Goal: Obtain resource: Download file/media

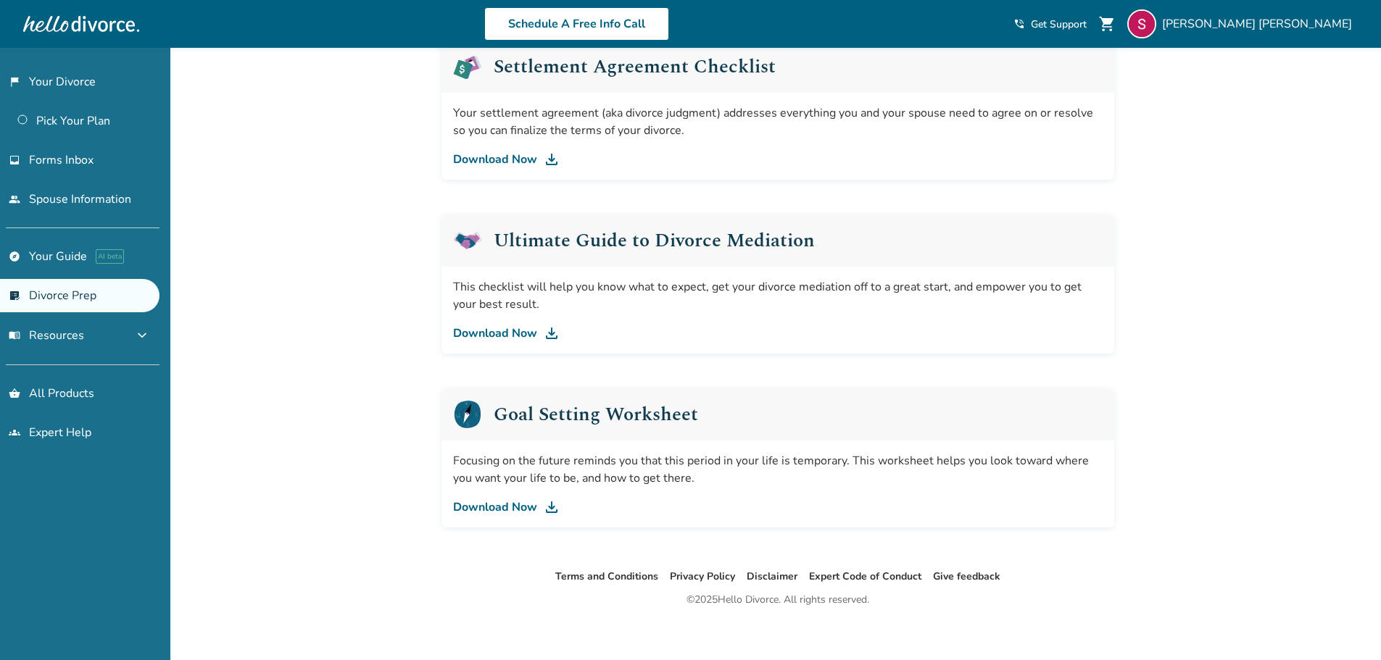
scroll to position [758, 0]
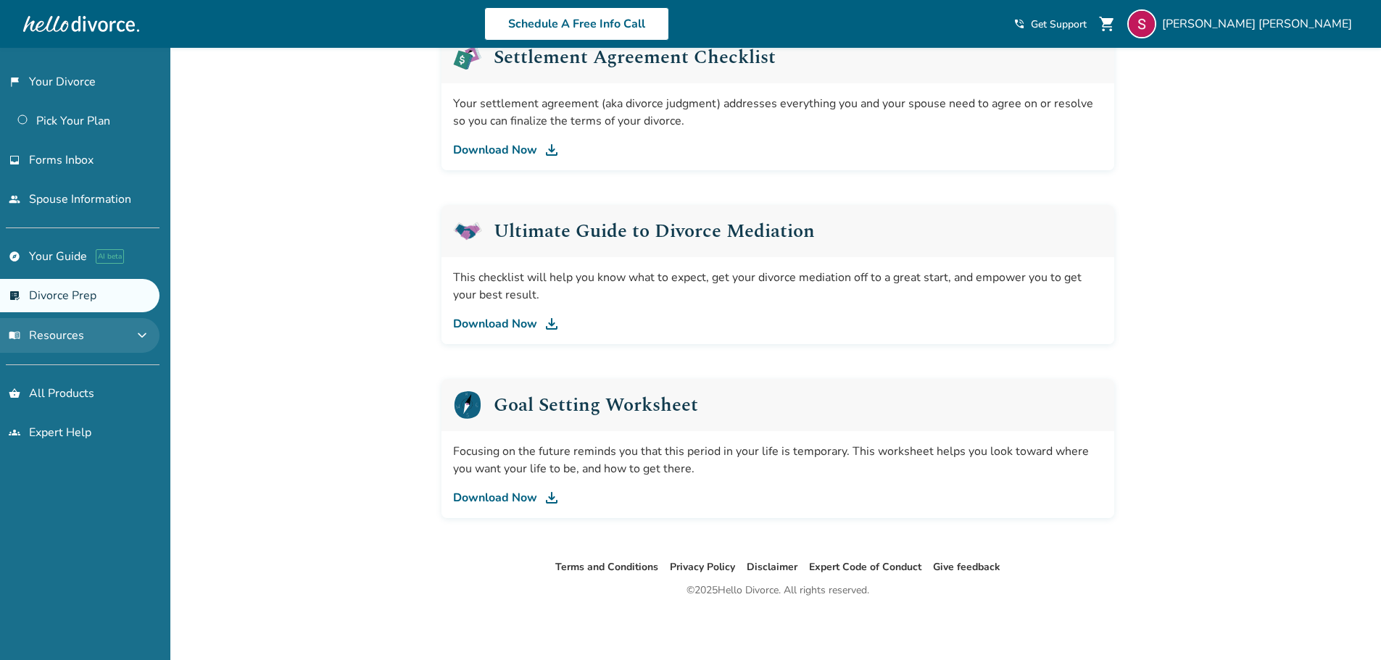
click at [88, 336] on button "menu_book Resources expand_more" at bounding box center [79, 335] width 159 height 35
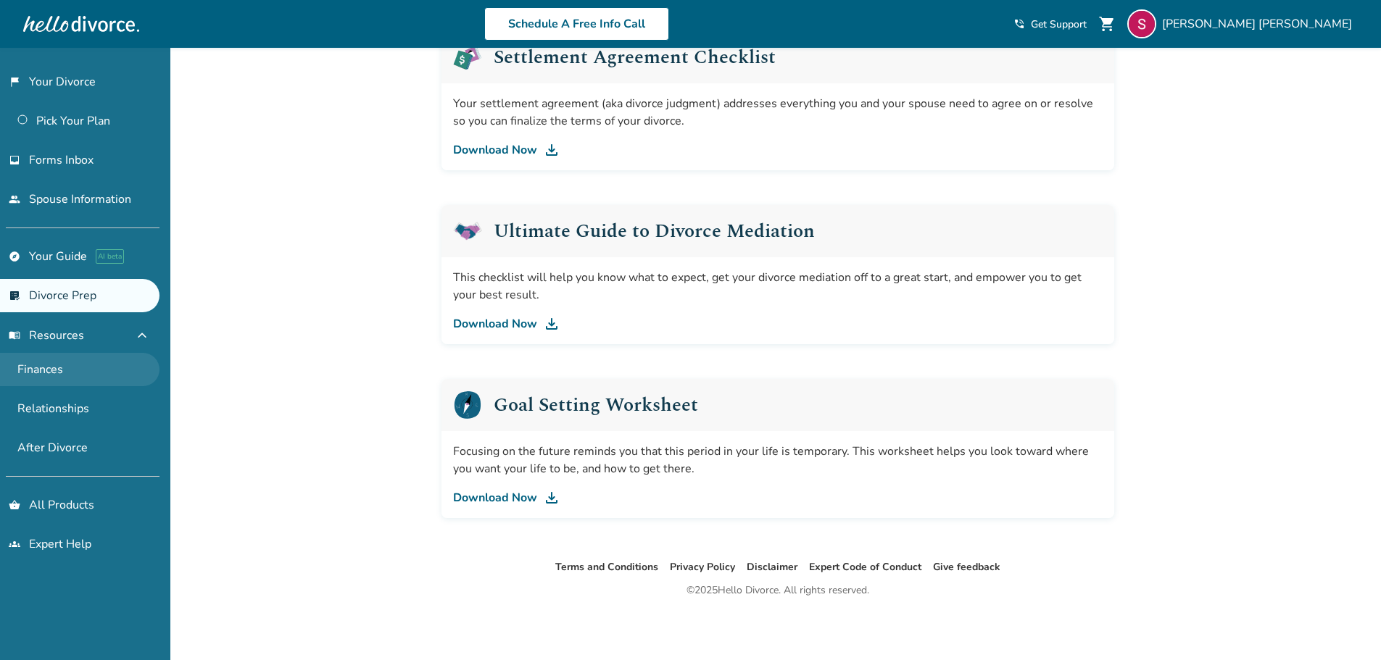
click at [33, 369] on link "Finances" at bounding box center [79, 369] width 159 height 33
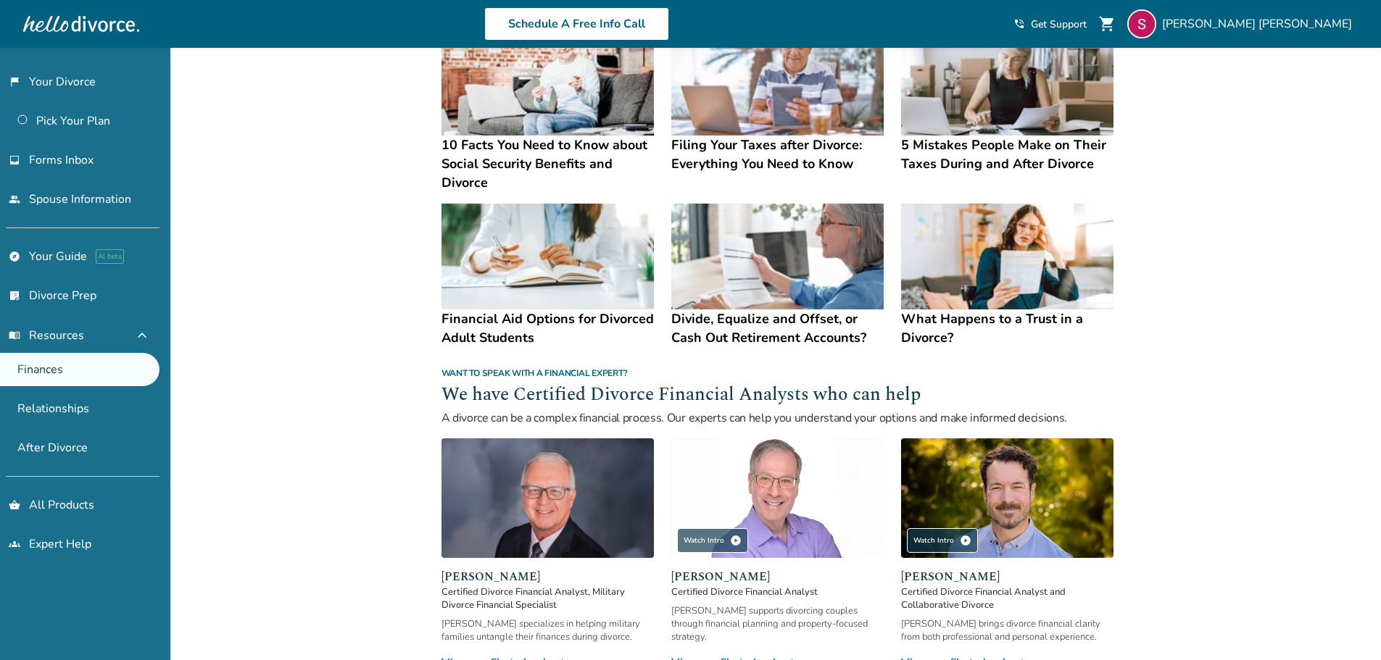
scroll to position [580, 0]
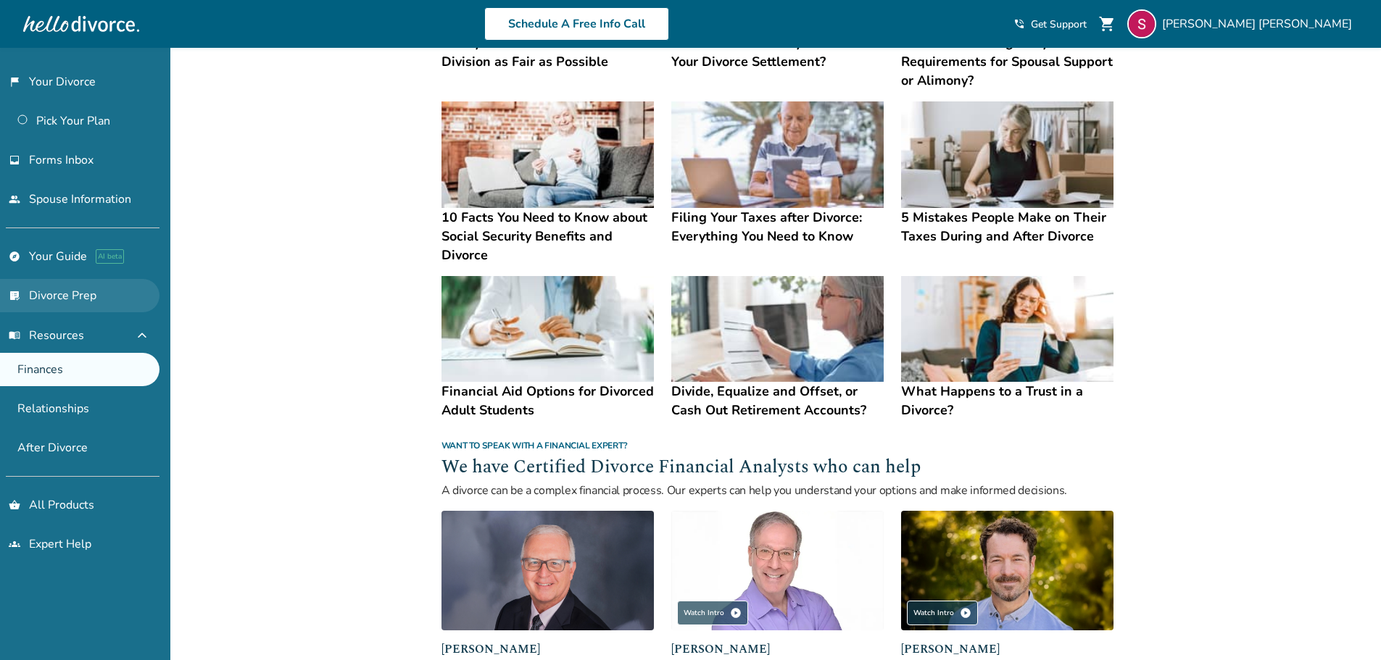
click at [60, 303] on link "list_alt_check Divorce Prep" at bounding box center [79, 295] width 159 height 33
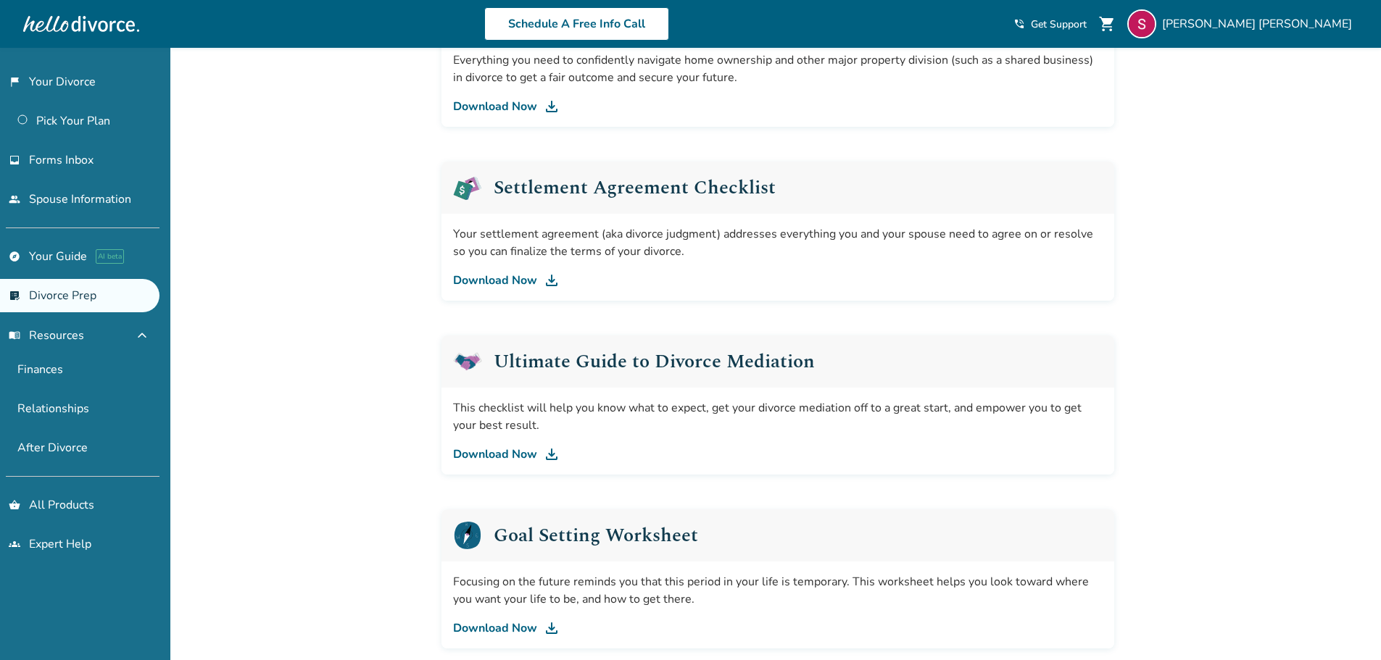
scroll to position [652, 0]
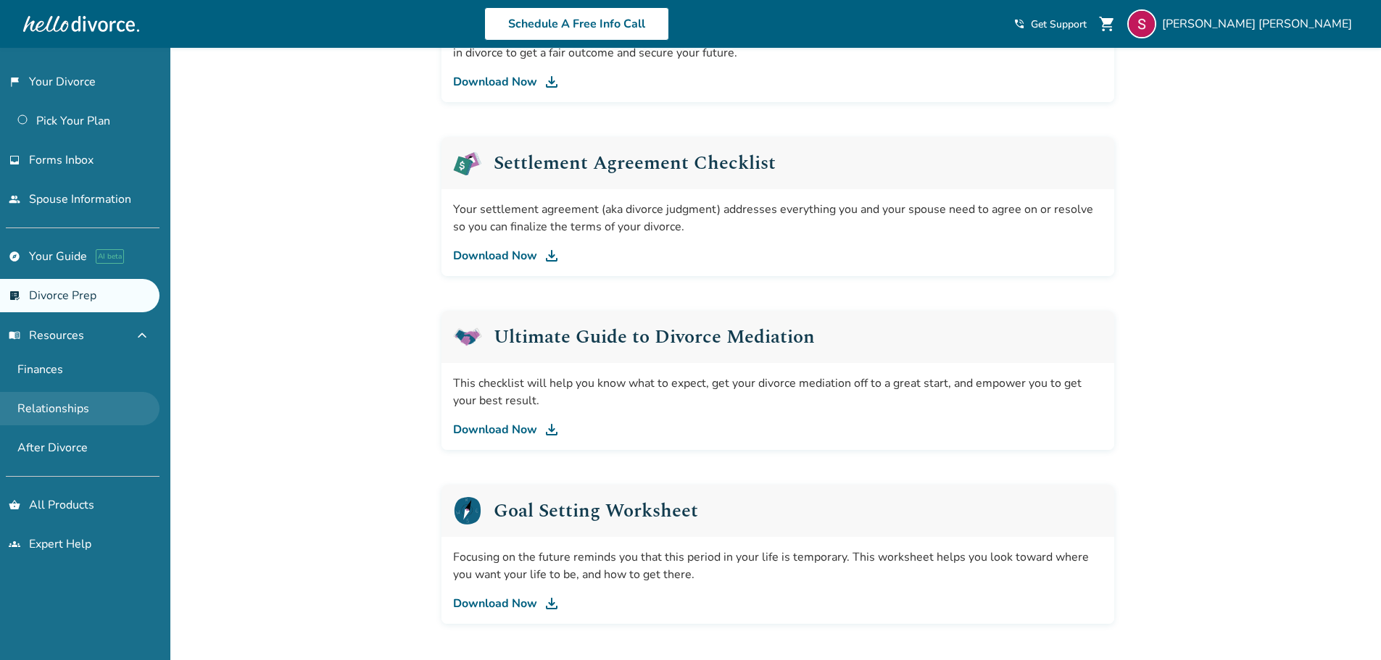
click at [28, 411] on link "Relationships" at bounding box center [79, 408] width 159 height 33
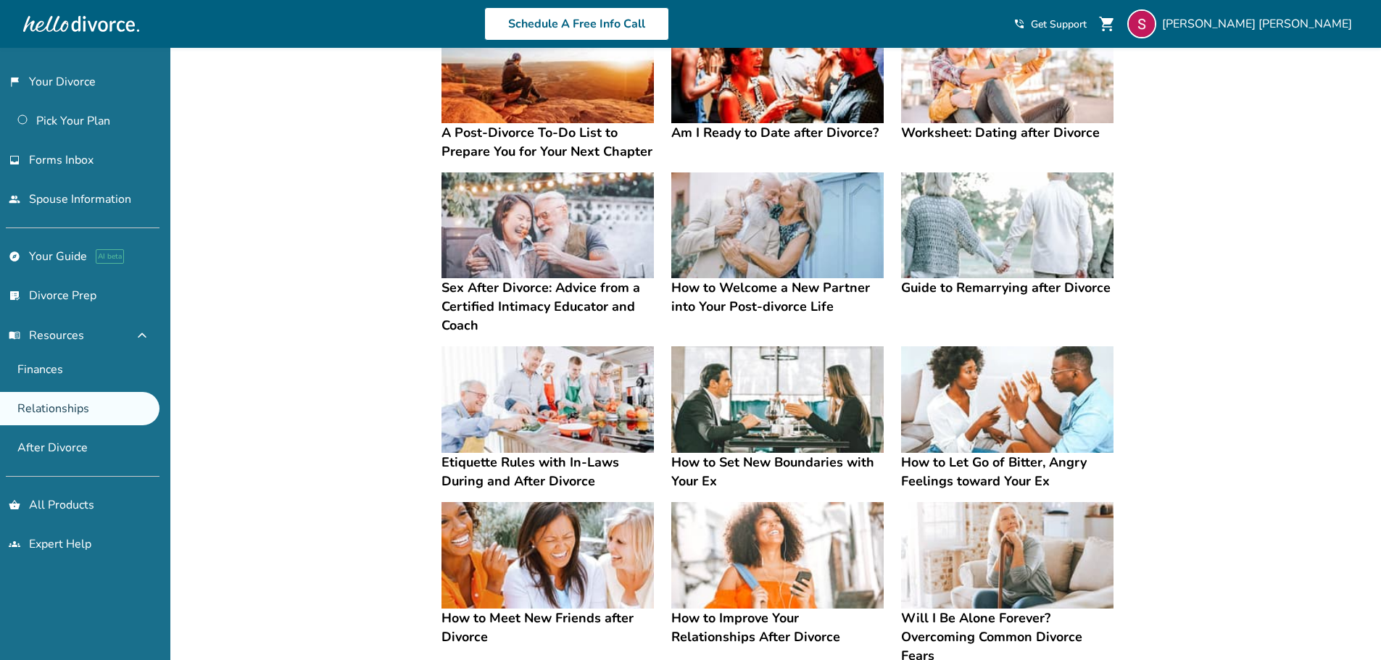
scroll to position [217, 0]
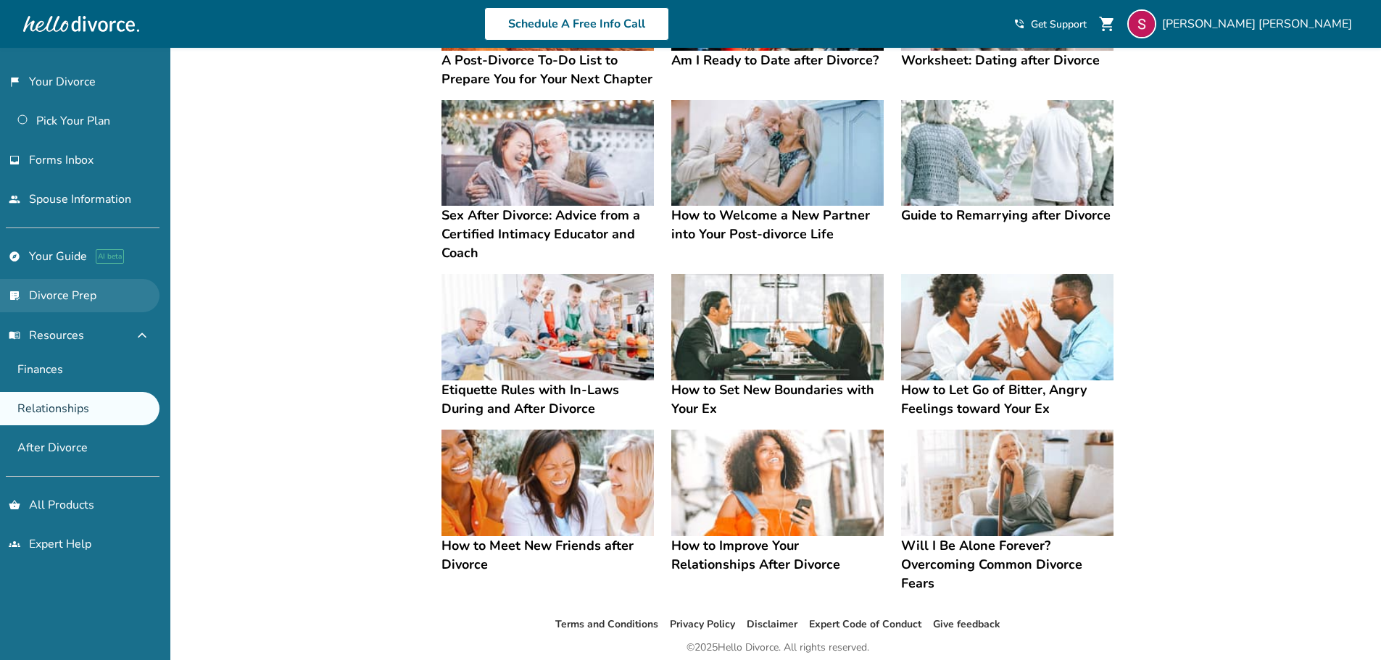
click at [59, 303] on link "list_alt_check Divorce Prep" at bounding box center [79, 295] width 159 height 33
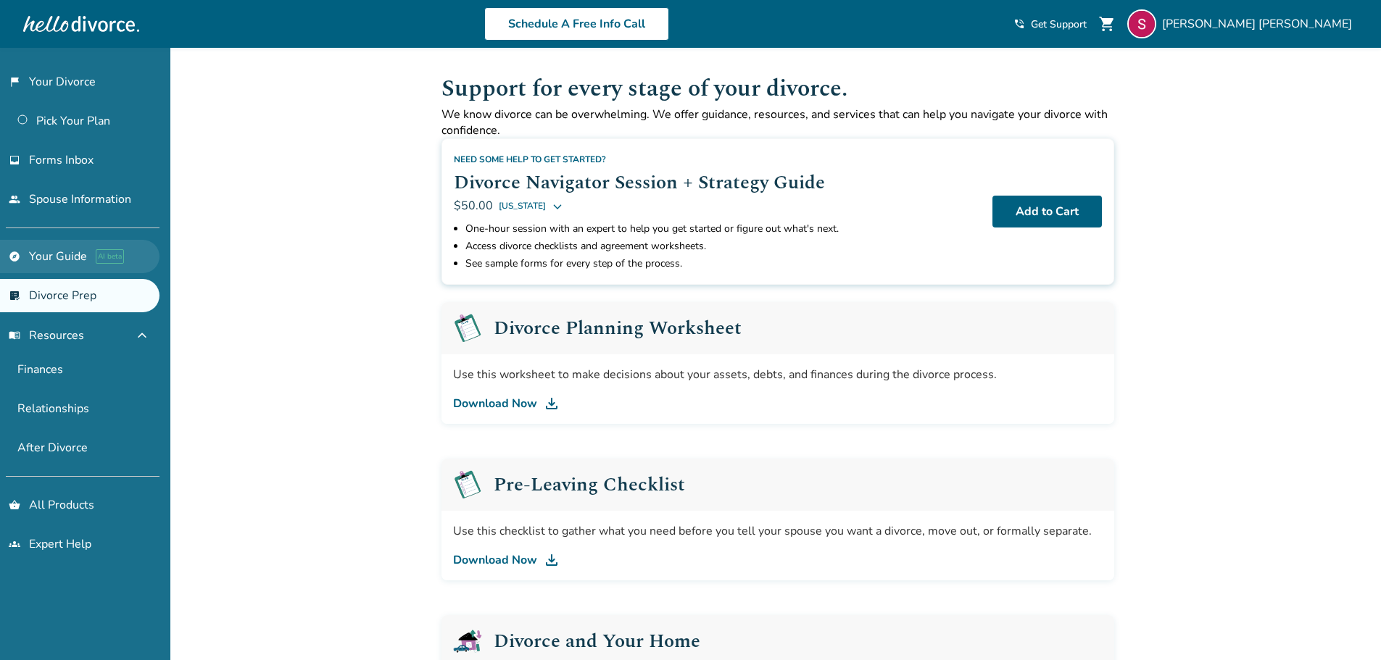
click at [50, 262] on link "explore Your Guide AI beta" at bounding box center [79, 256] width 159 height 33
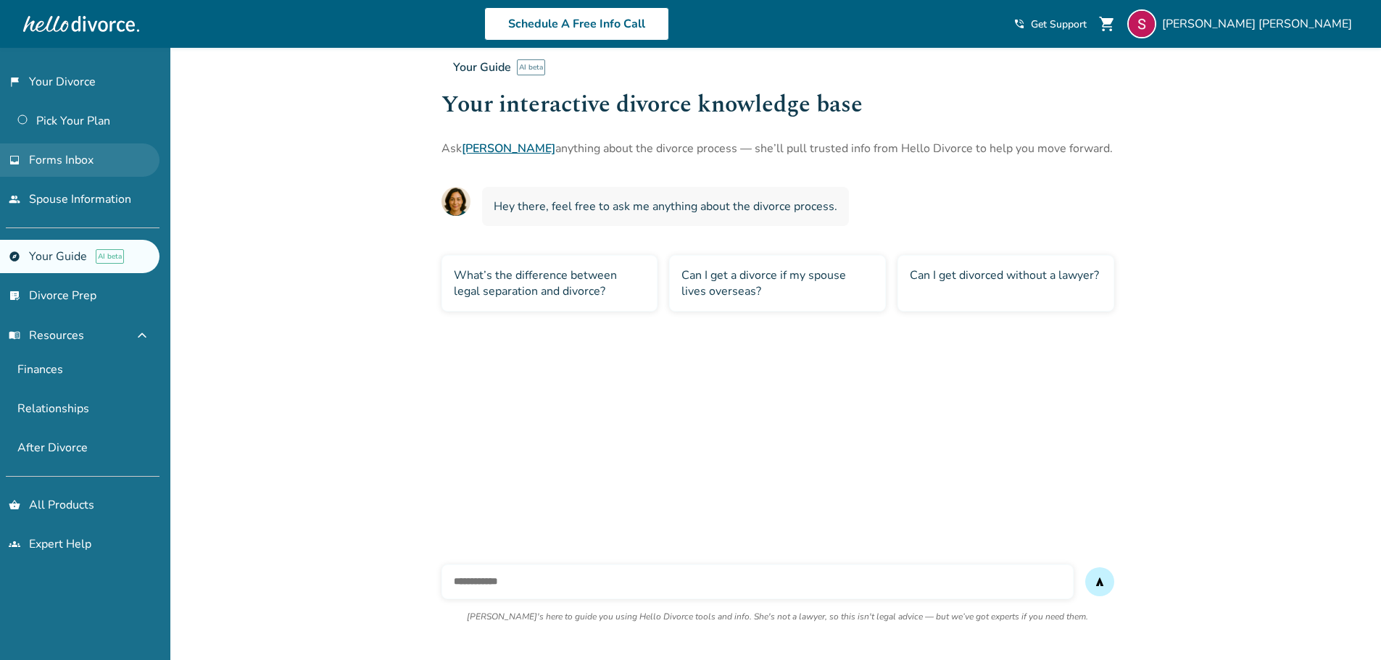
click at [60, 166] on span "Forms Inbox" at bounding box center [61, 160] width 65 height 16
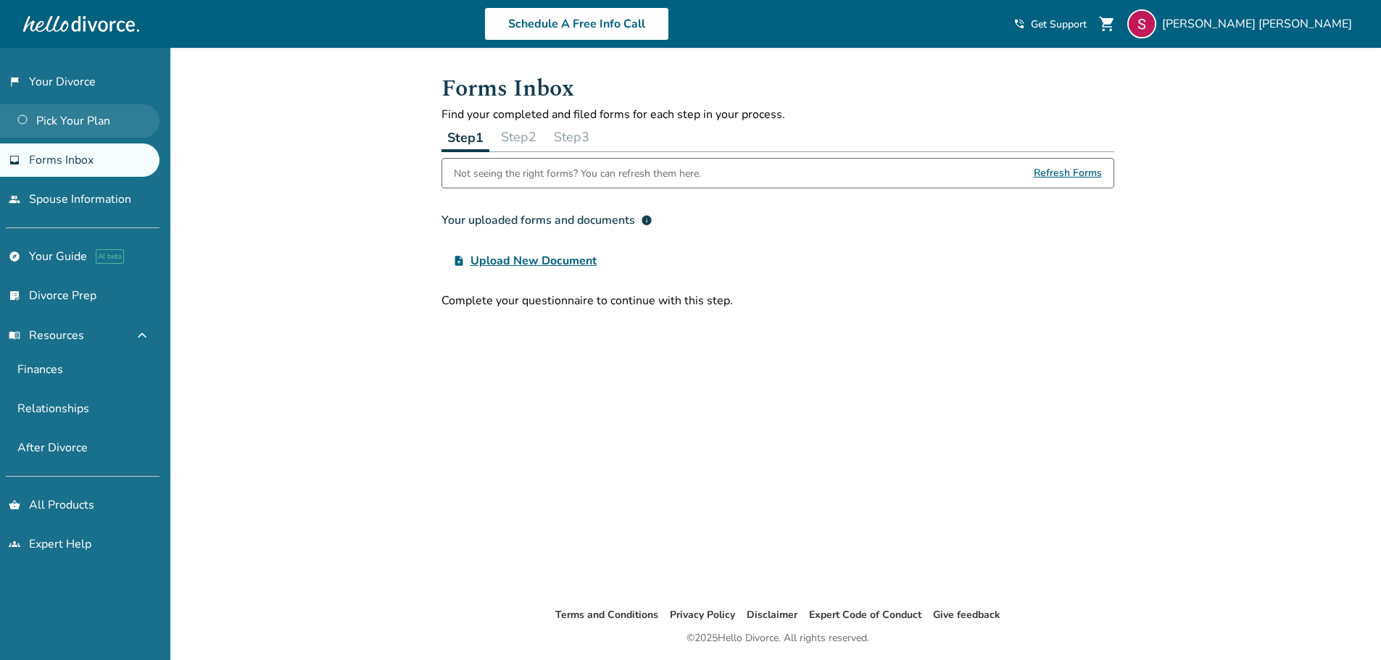
click at [82, 125] on link "Pick Your Plan" at bounding box center [79, 120] width 159 height 33
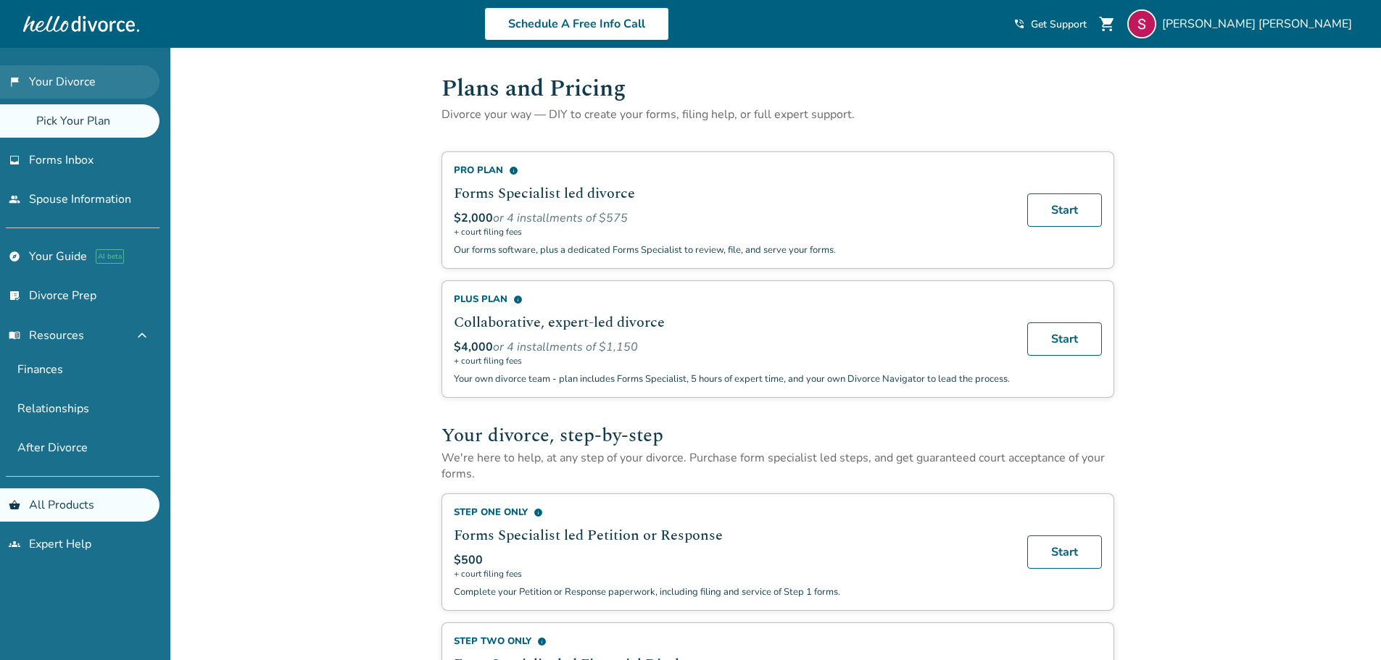
click at [69, 83] on link "flag_2 Your Divorce" at bounding box center [79, 81] width 159 height 33
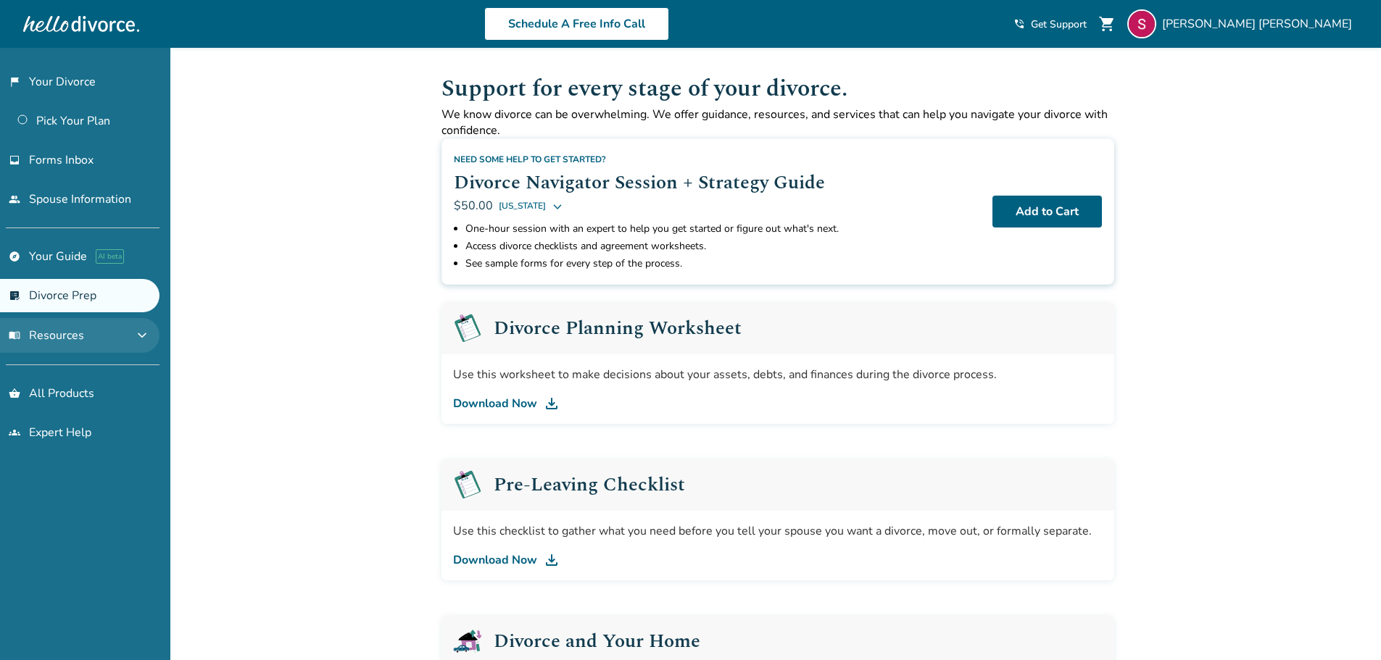
click at [117, 333] on button "menu_book Resources expand_more" at bounding box center [79, 335] width 159 height 35
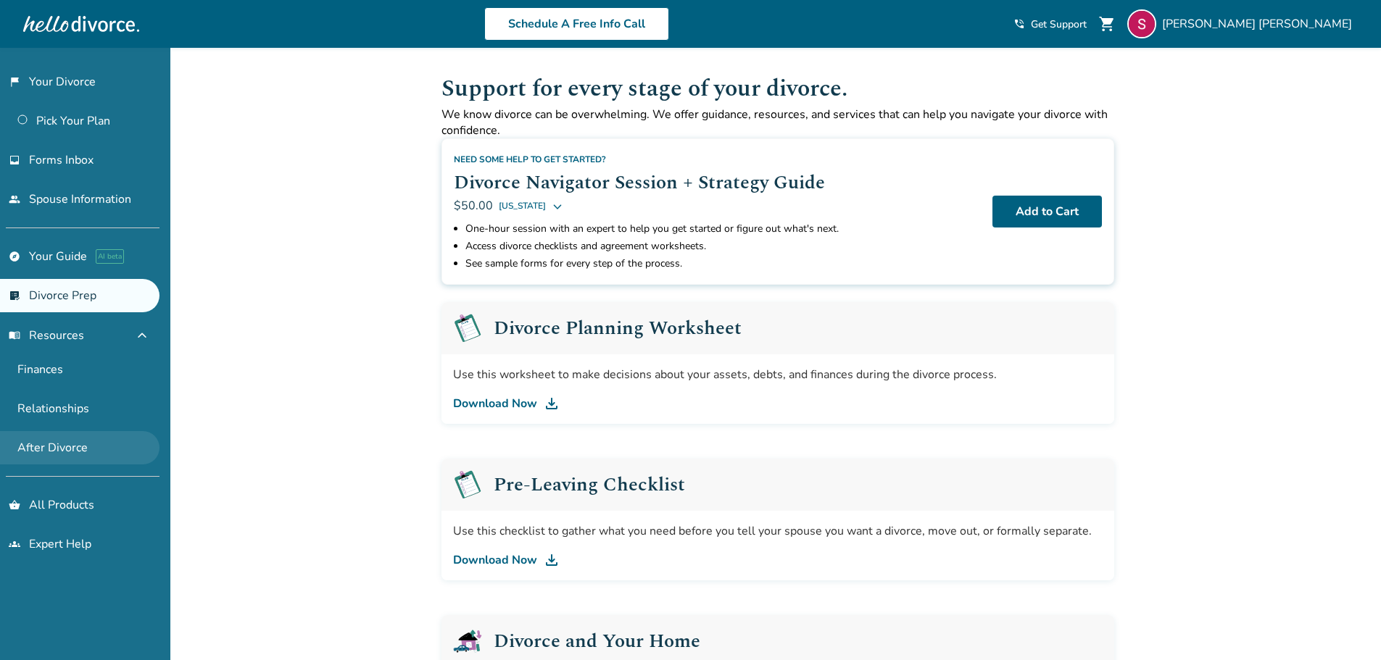
click at [87, 454] on link "After Divorce" at bounding box center [79, 447] width 159 height 33
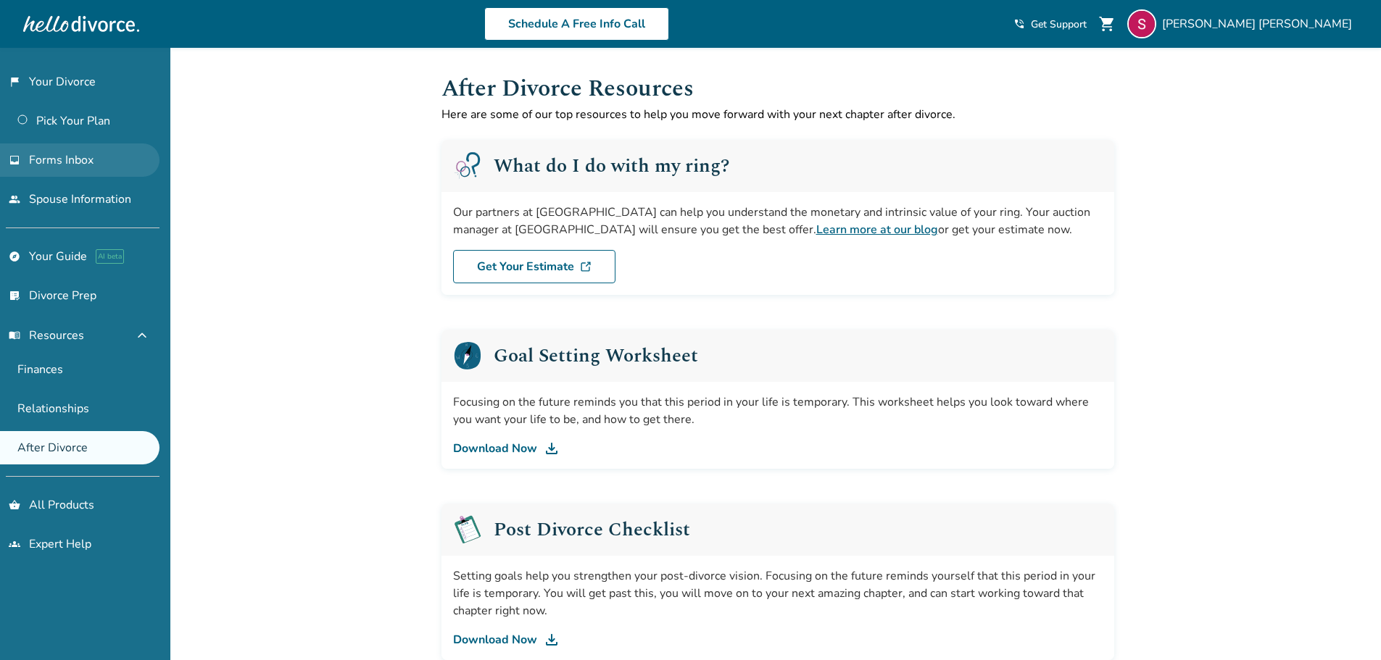
click at [49, 164] on span "Forms Inbox" at bounding box center [61, 160] width 65 height 16
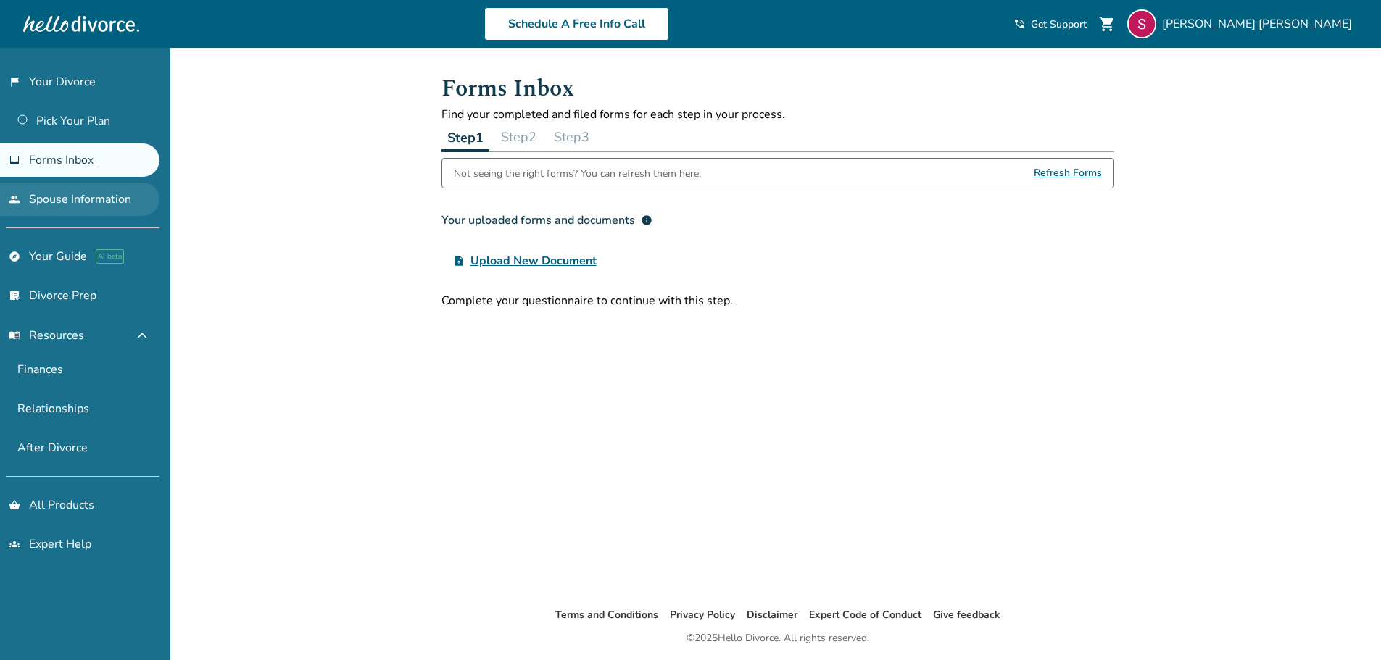
click at [50, 207] on link "people Spouse Information" at bounding box center [79, 199] width 159 height 33
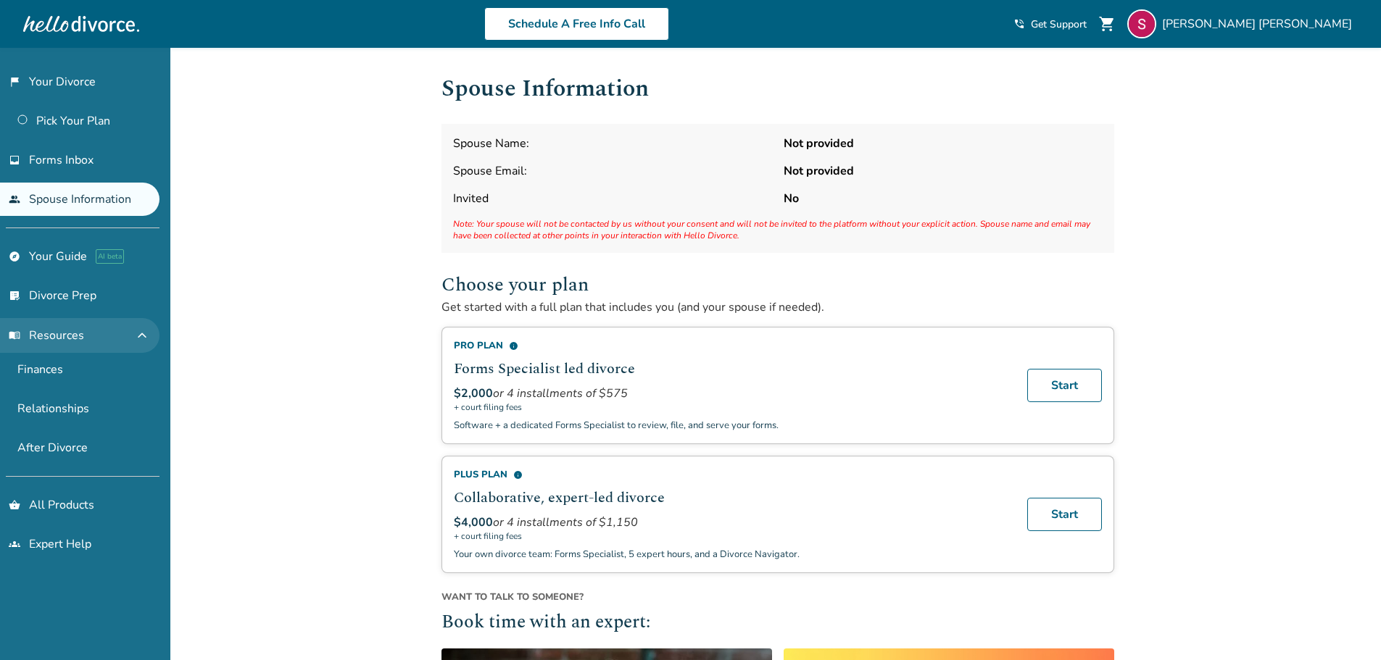
click at [61, 332] on span "menu_book Resources" at bounding box center [46, 336] width 75 height 16
click at [60, 502] on link "shopping_basket All Products" at bounding box center [79, 505] width 159 height 33
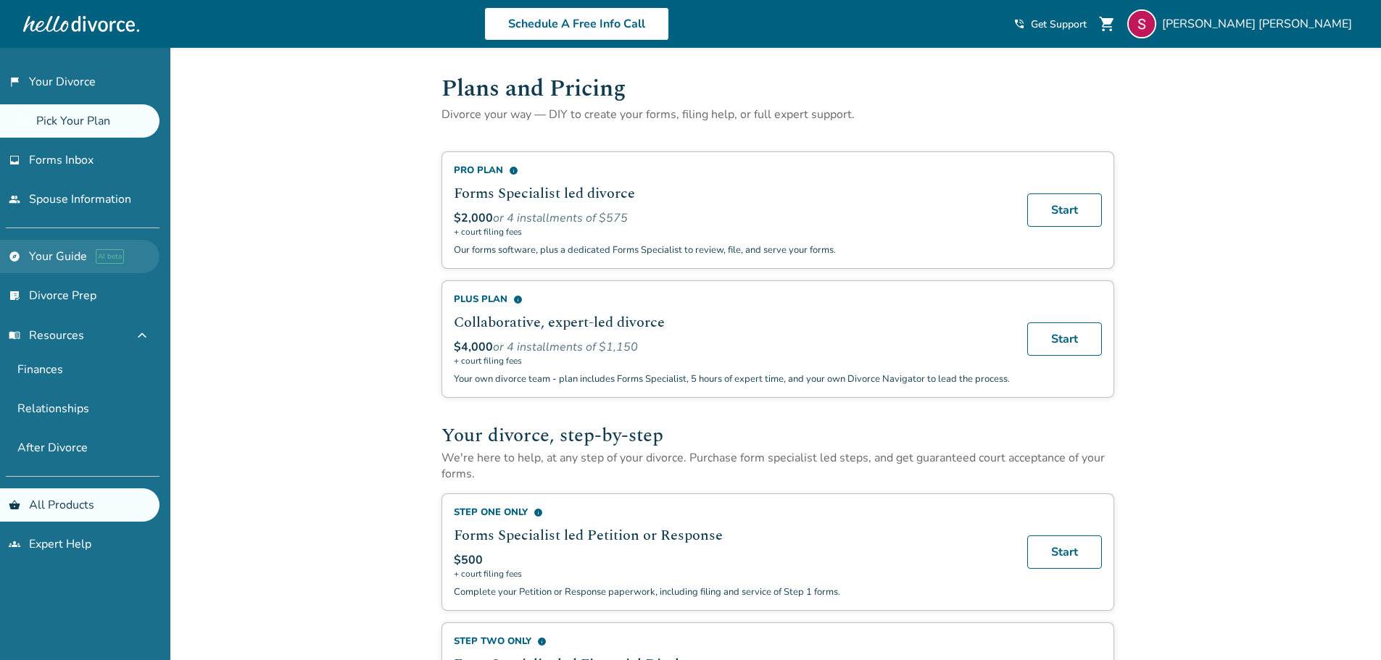
click at [53, 260] on link "explore Your Guide AI beta" at bounding box center [79, 256] width 159 height 33
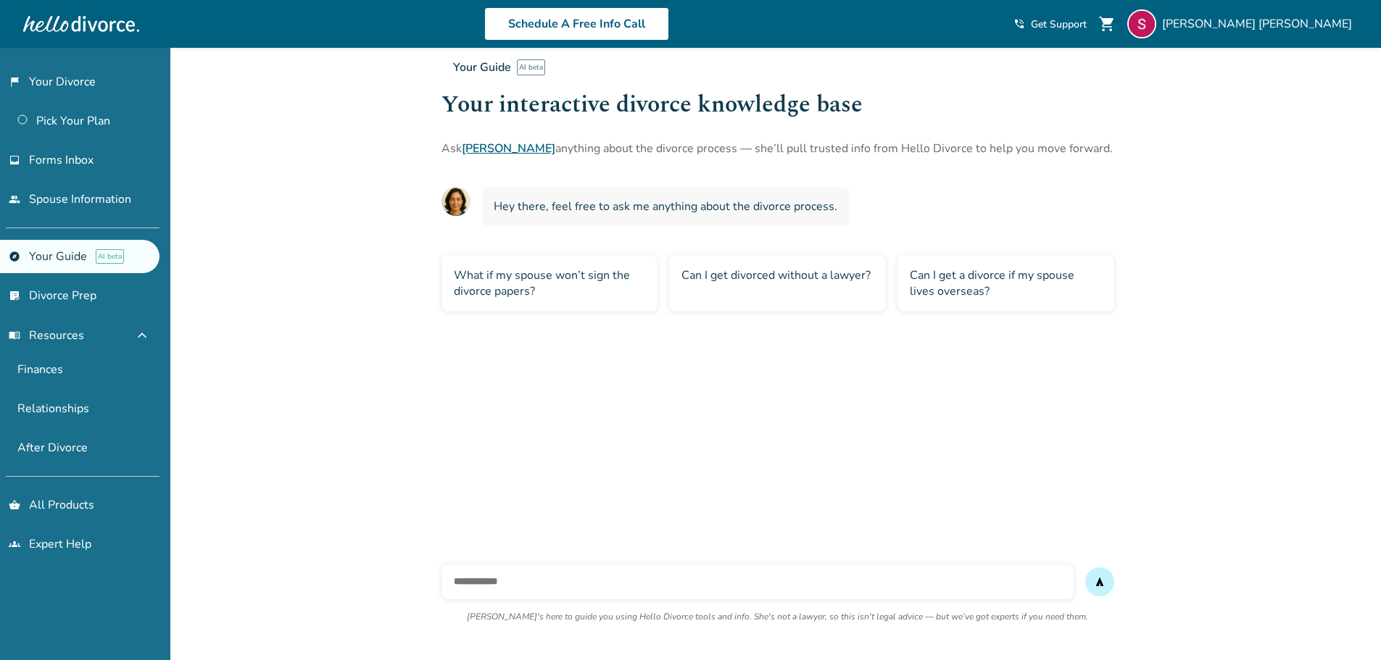
click at [333, 536] on div "Added to cart Your Guide AI beta Your interactive divorce knowledge base Ask Ha…" at bounding box center [690, 378] width 1381 height 660
click at [591, 199] on span "Hey there, feel free to ask me anything about the divorce process." at bounding box center [666, 207] width 344 height 16
click at [33, 297] on link "list_alt_check Divorce Prep" at bounding box center [79, 295] width 159 height 33
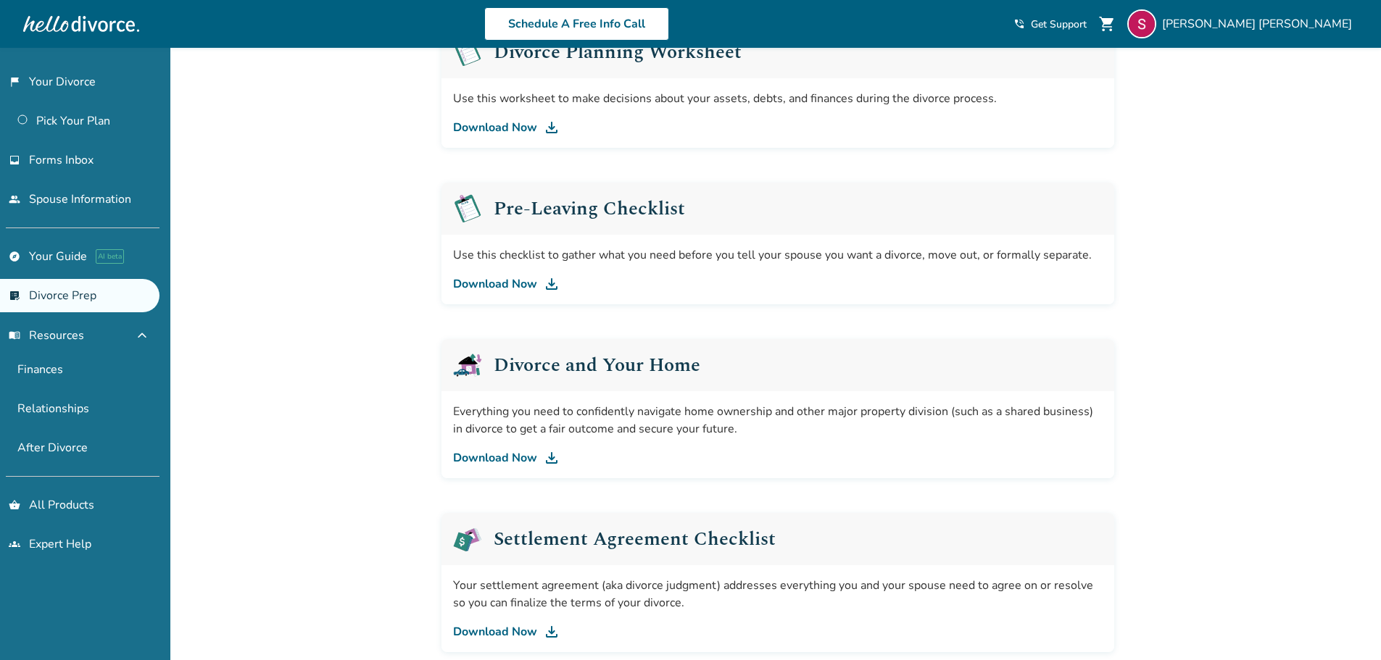
scroll to position [251, 0]
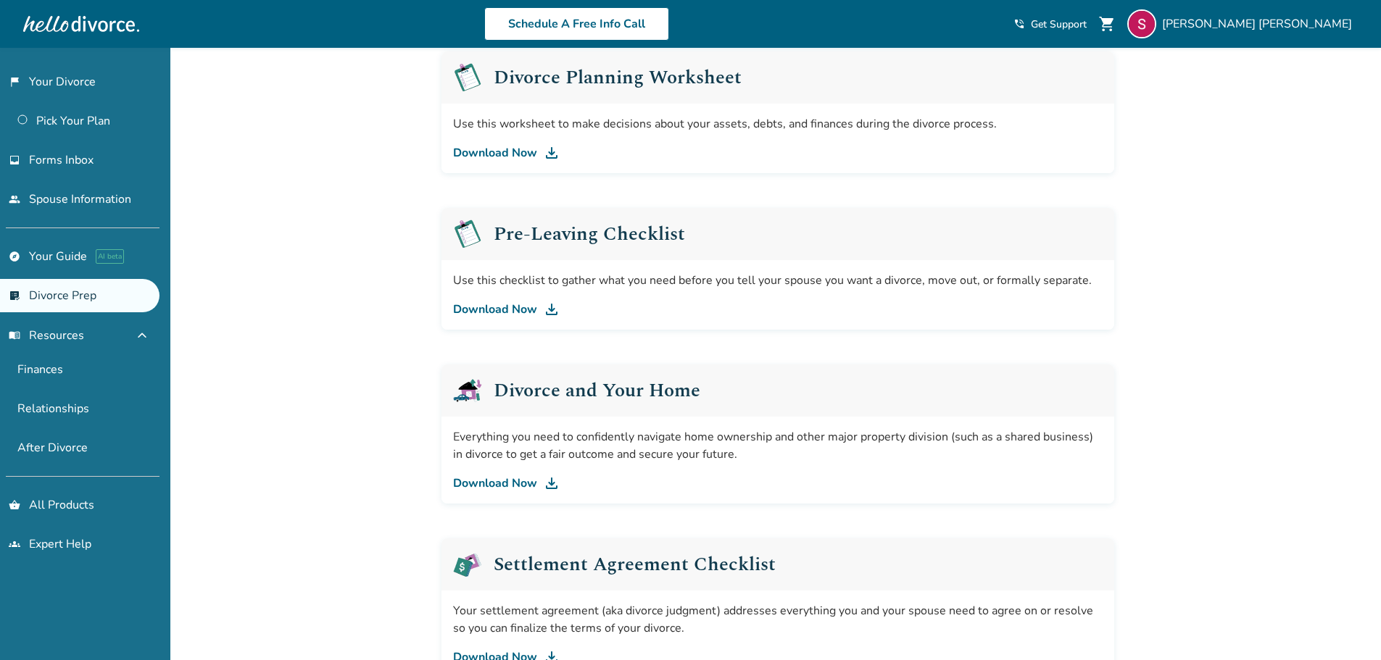
click at [494, 310] on link "Download Now" at bounding box center [778, 309] width 650 height 17
